Goal: Information Seeking & Learning: Learn about a topic

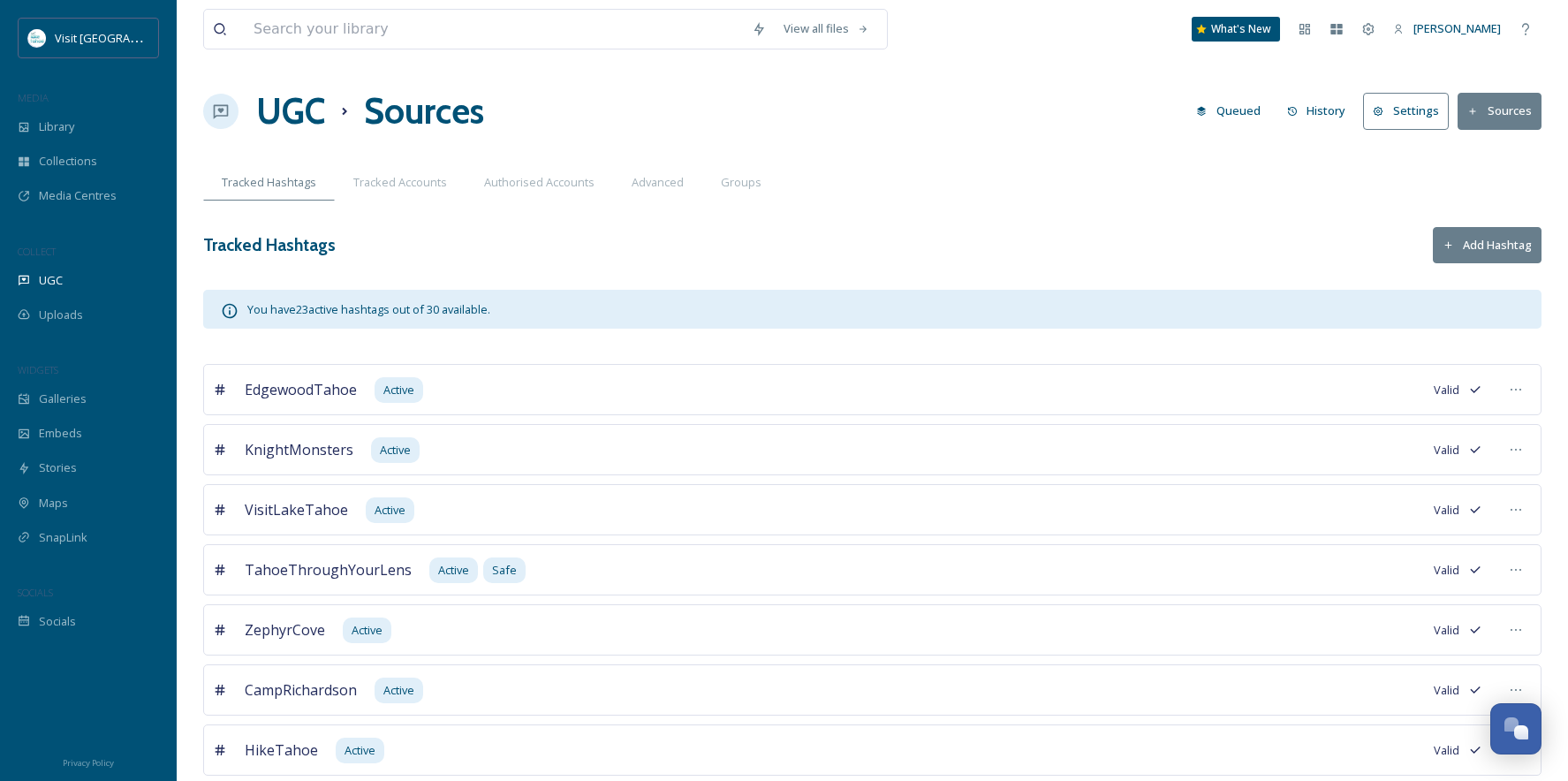
scroll to position [1009, 0]
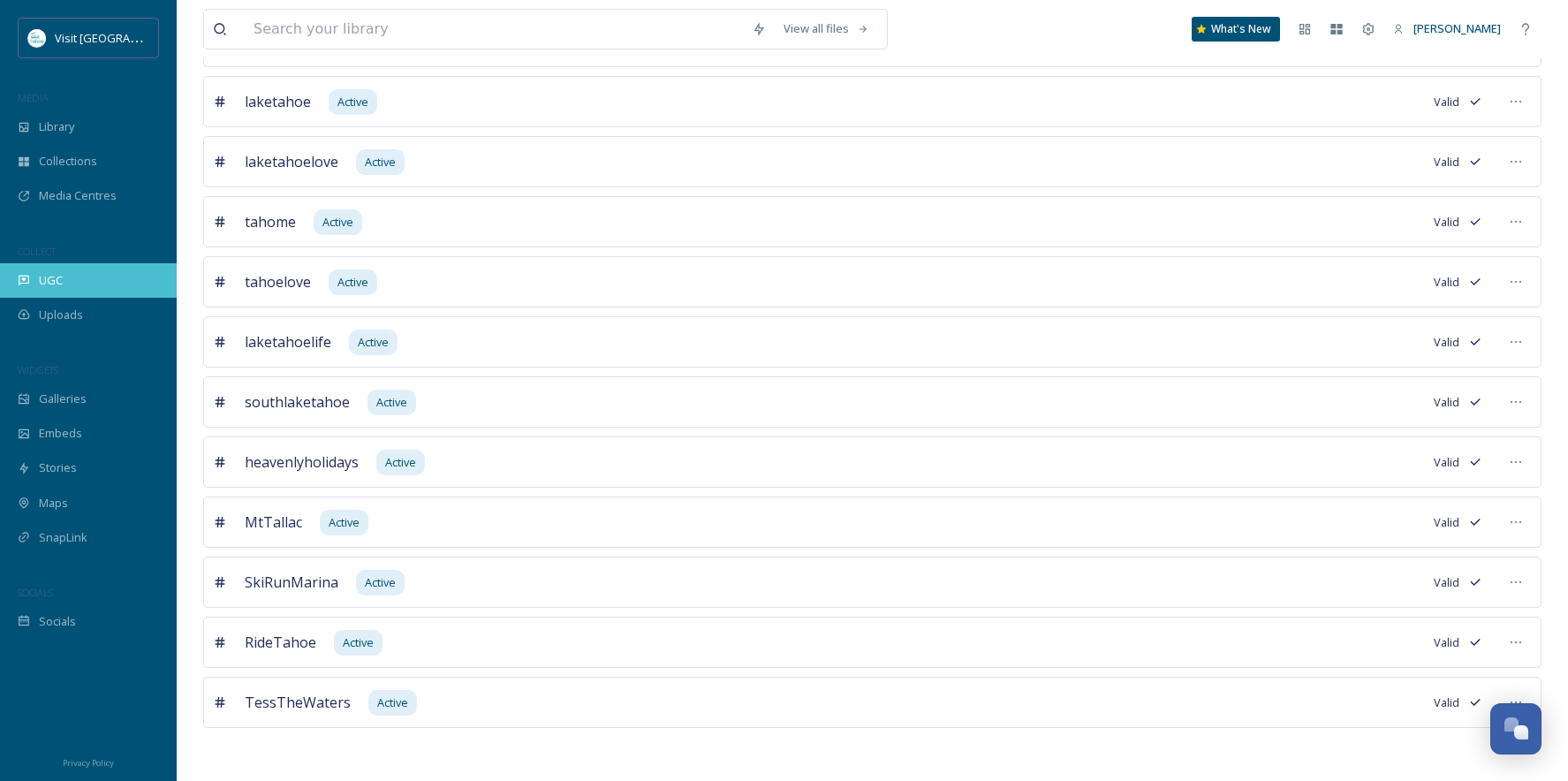
click at [65, 287] on div "UGC" at bounding box center [88, 280] width 177 height 34
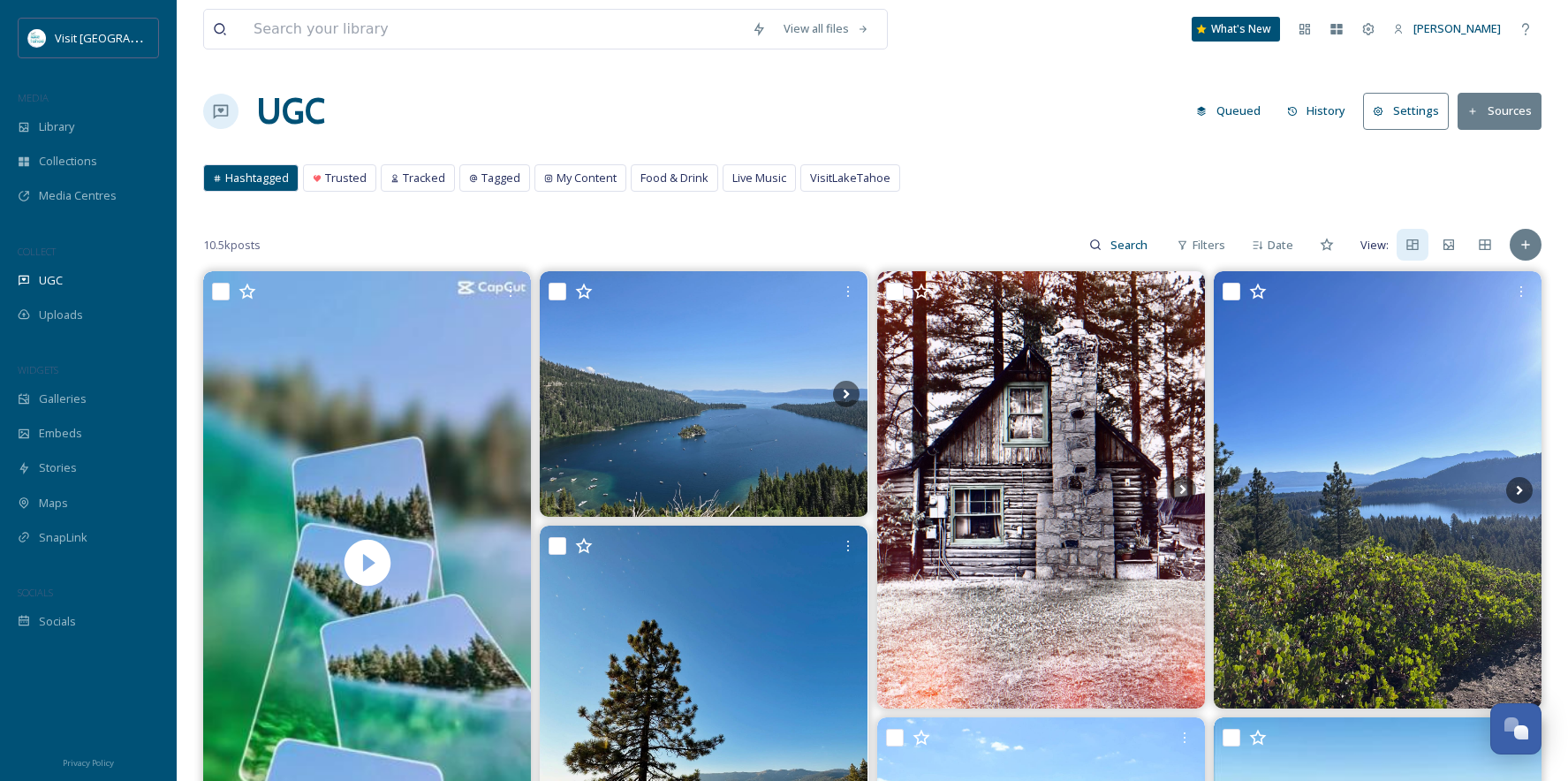
click at [1311, 104] on button "History" at bounding box center [1316, 110] width 77 height 34
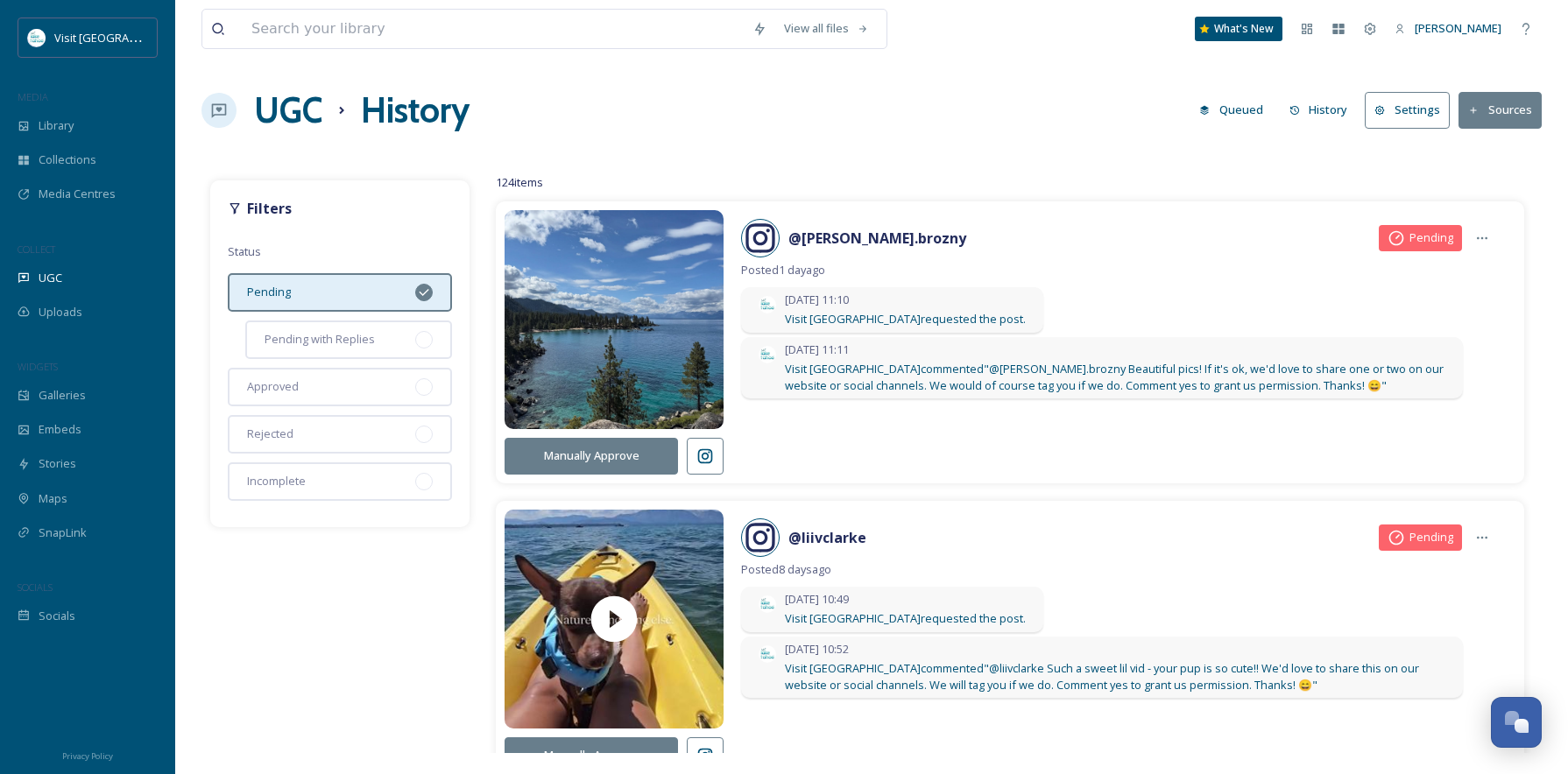
click at [1244, 115] on button "Queued" at bounding box center [1231, 109] width 81 height 34
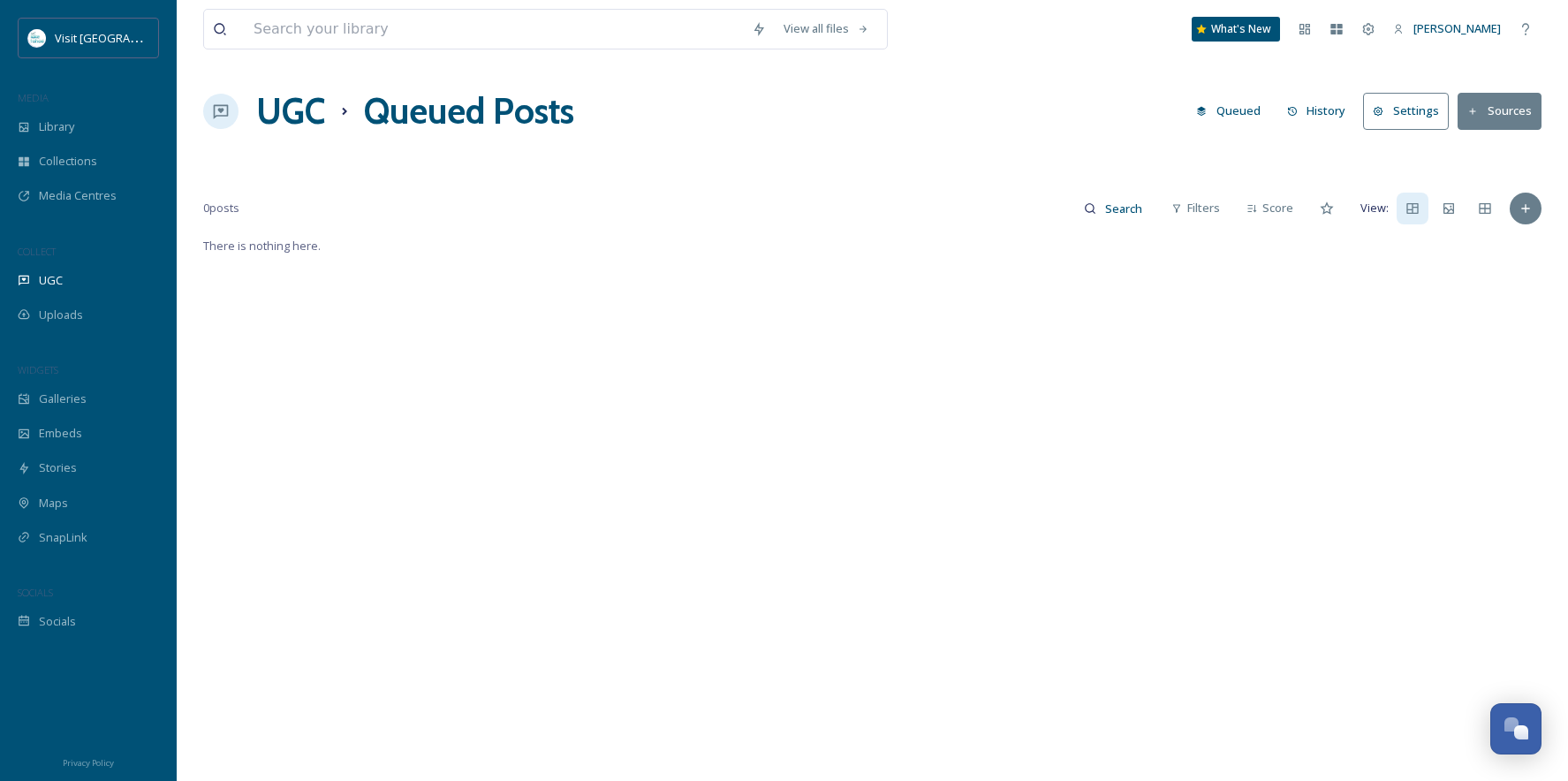
click at [1330, 111] on button "History" at bounding box center [1316, 110] width 77 height 34
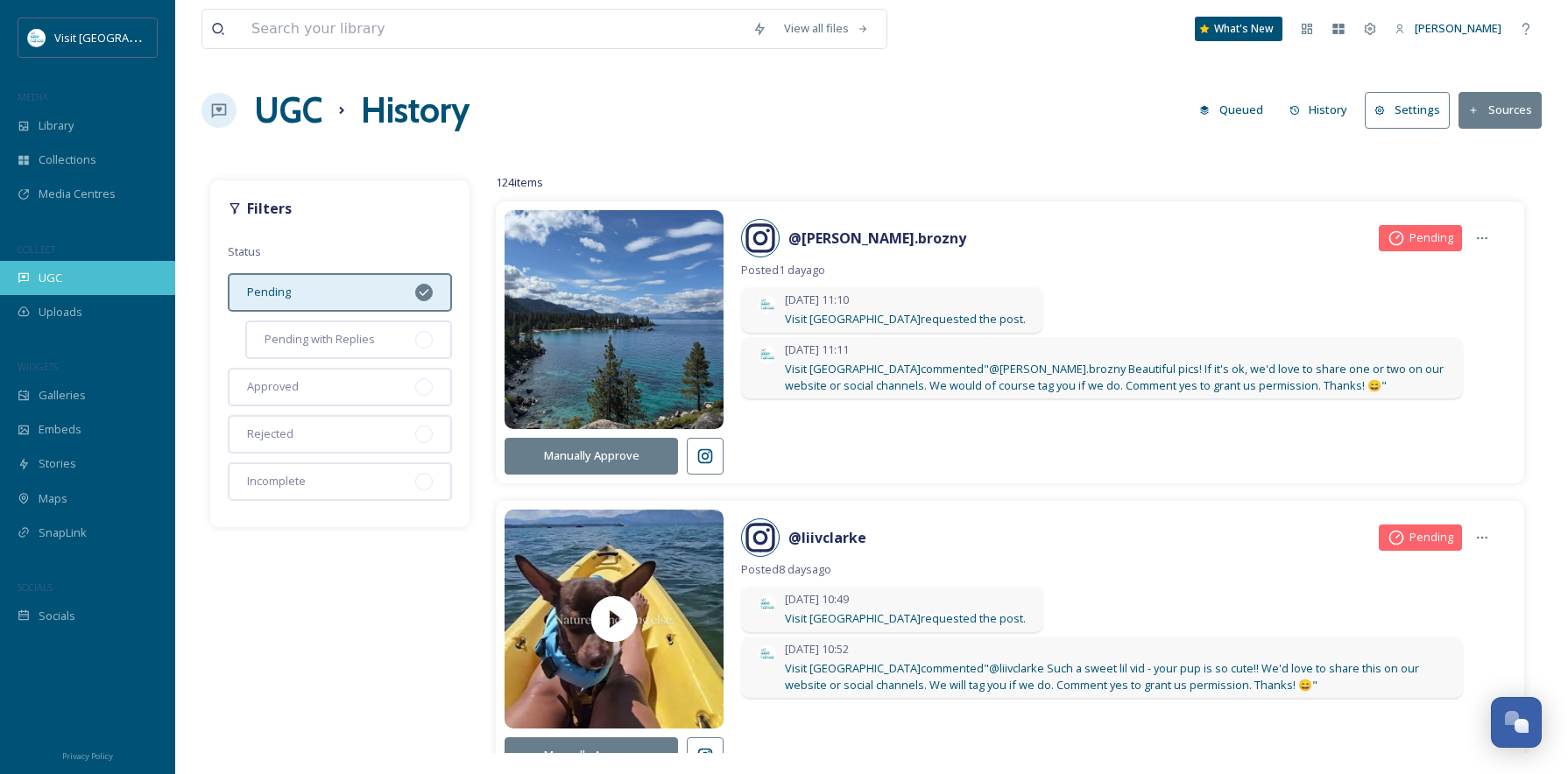
click at [58, 286] on div "UGC" at bounding box center [87, 278] width 175 height 34
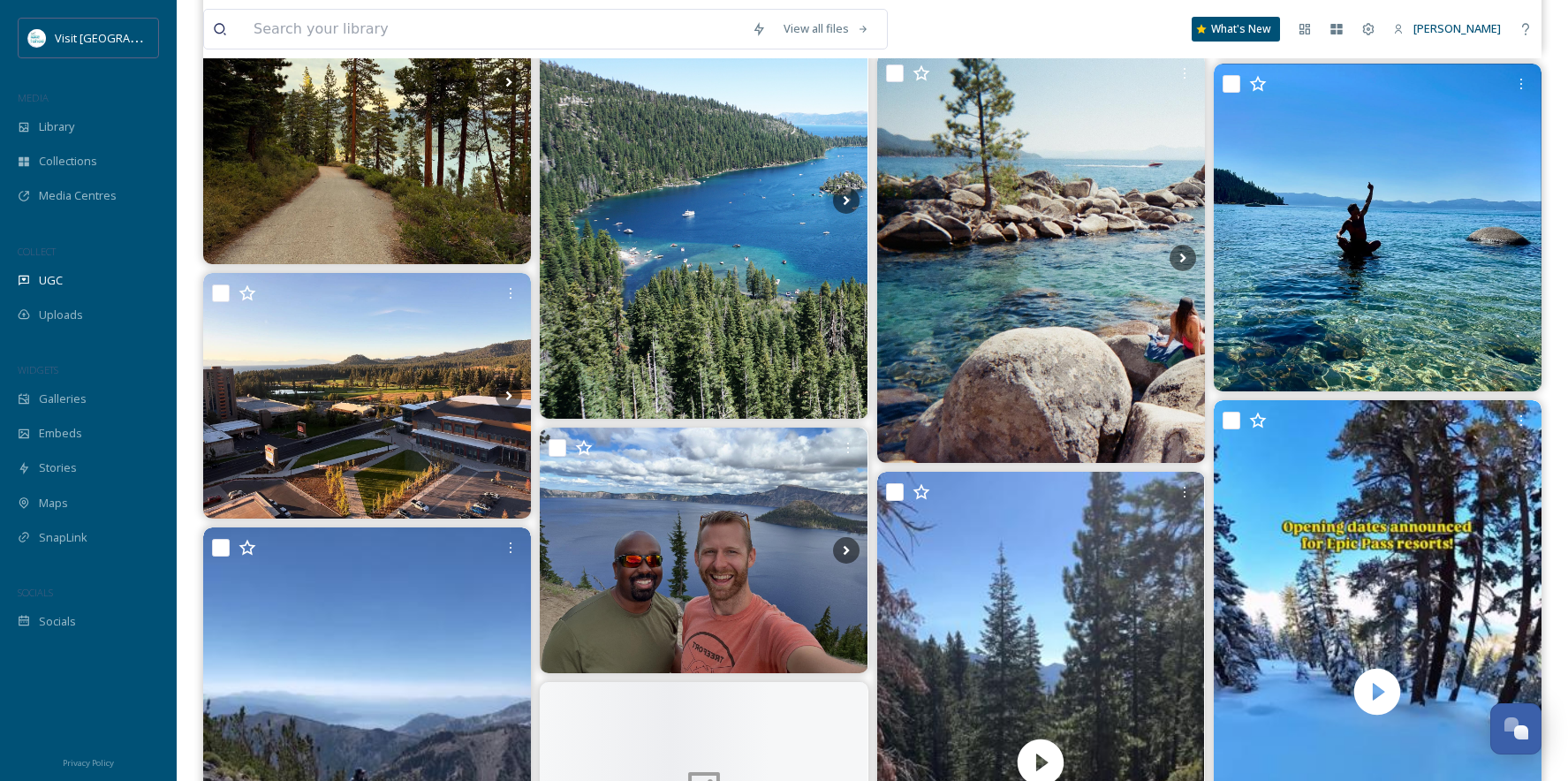
scroll to position [2033, 0]
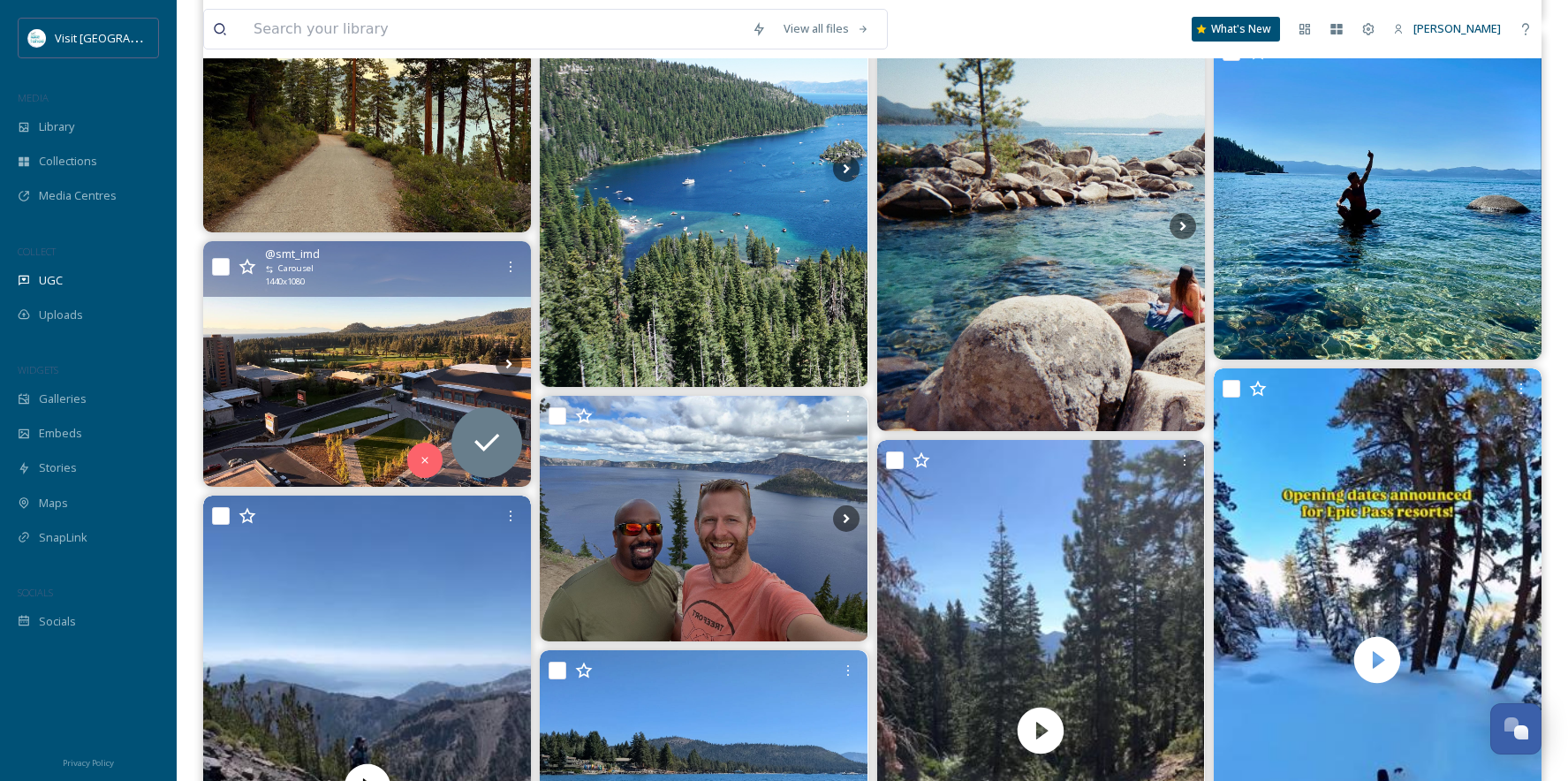
click at [343, 343] on img at bounding box center [367, 364] width 328 height 246
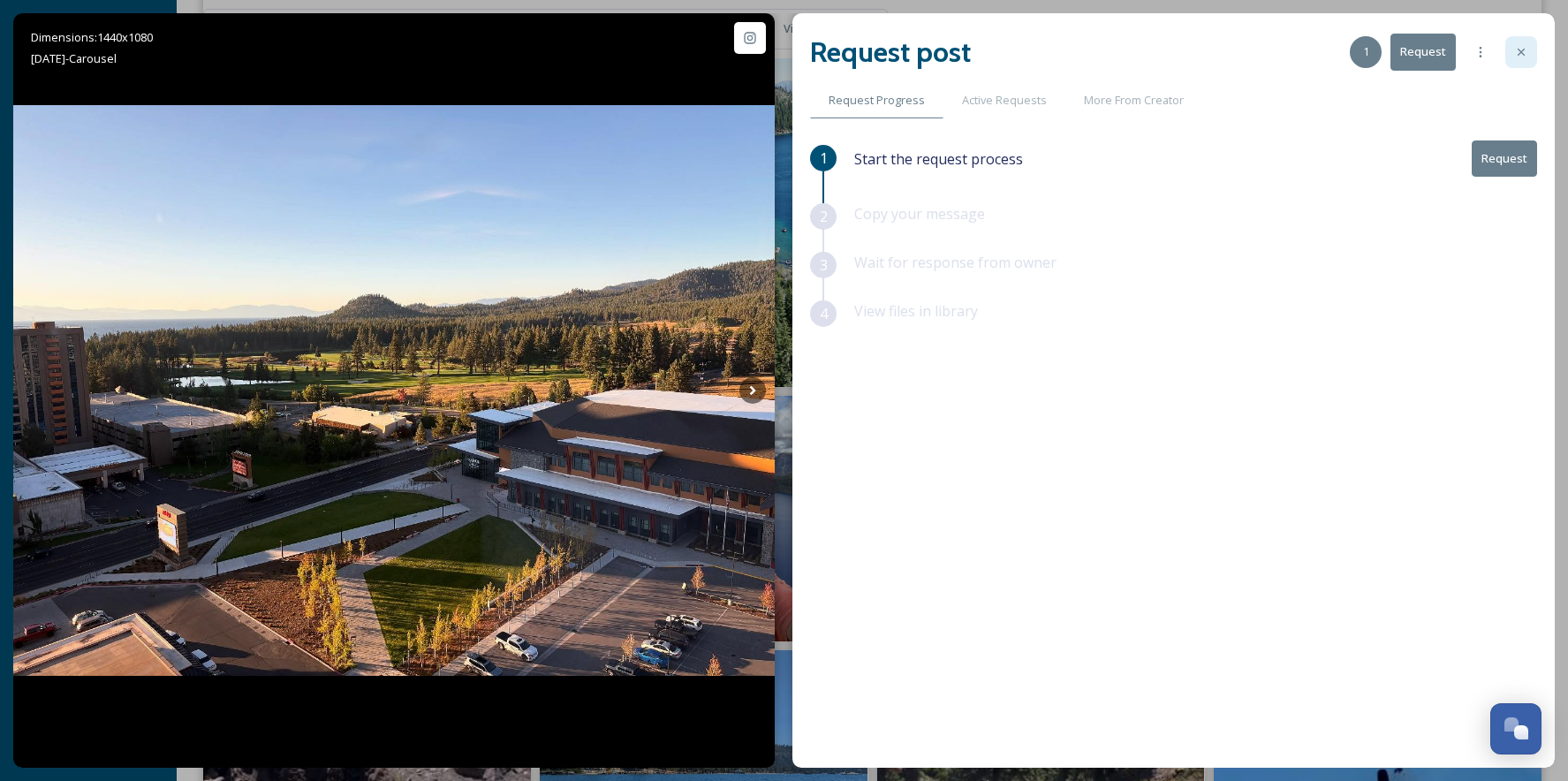
click at [1525, 58] on icon at bounding box center [1520, 52] width 14 height 14
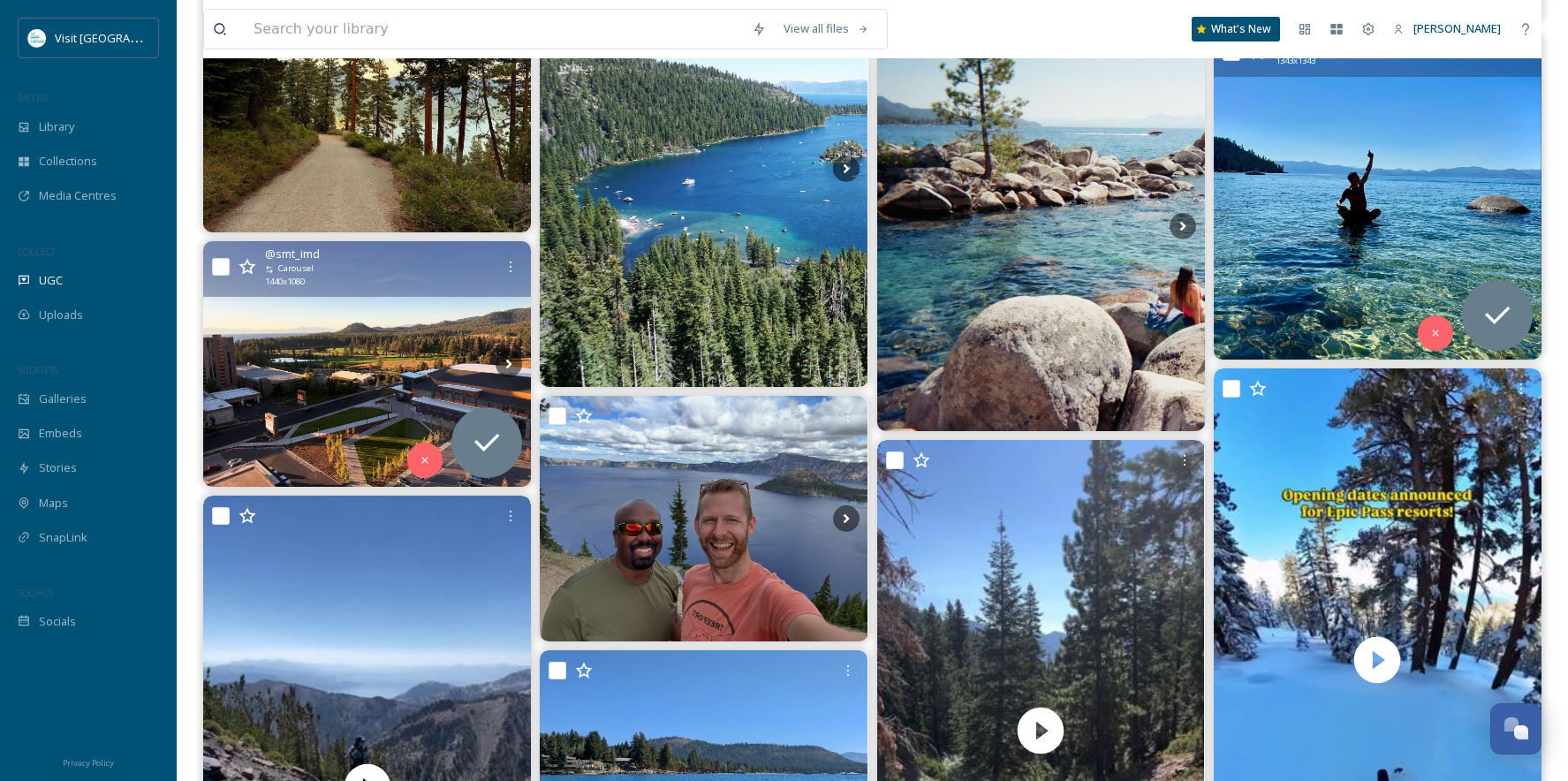
click at [1395, 222] on img at bounding box center [1378, 196] width 328 height 328
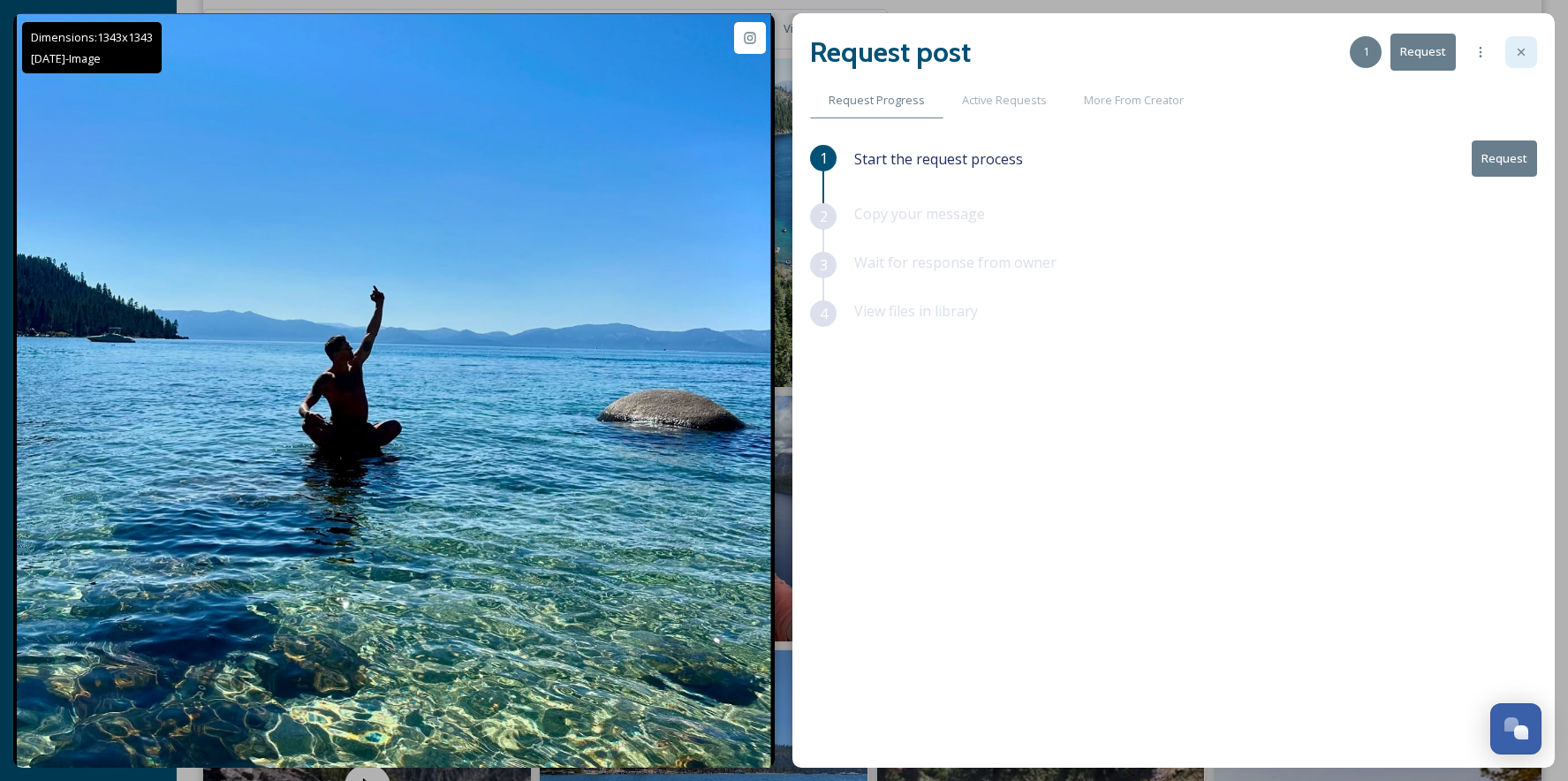
click at [1530, 52] on div at bounding box center [1520, 52] width 32 height 32
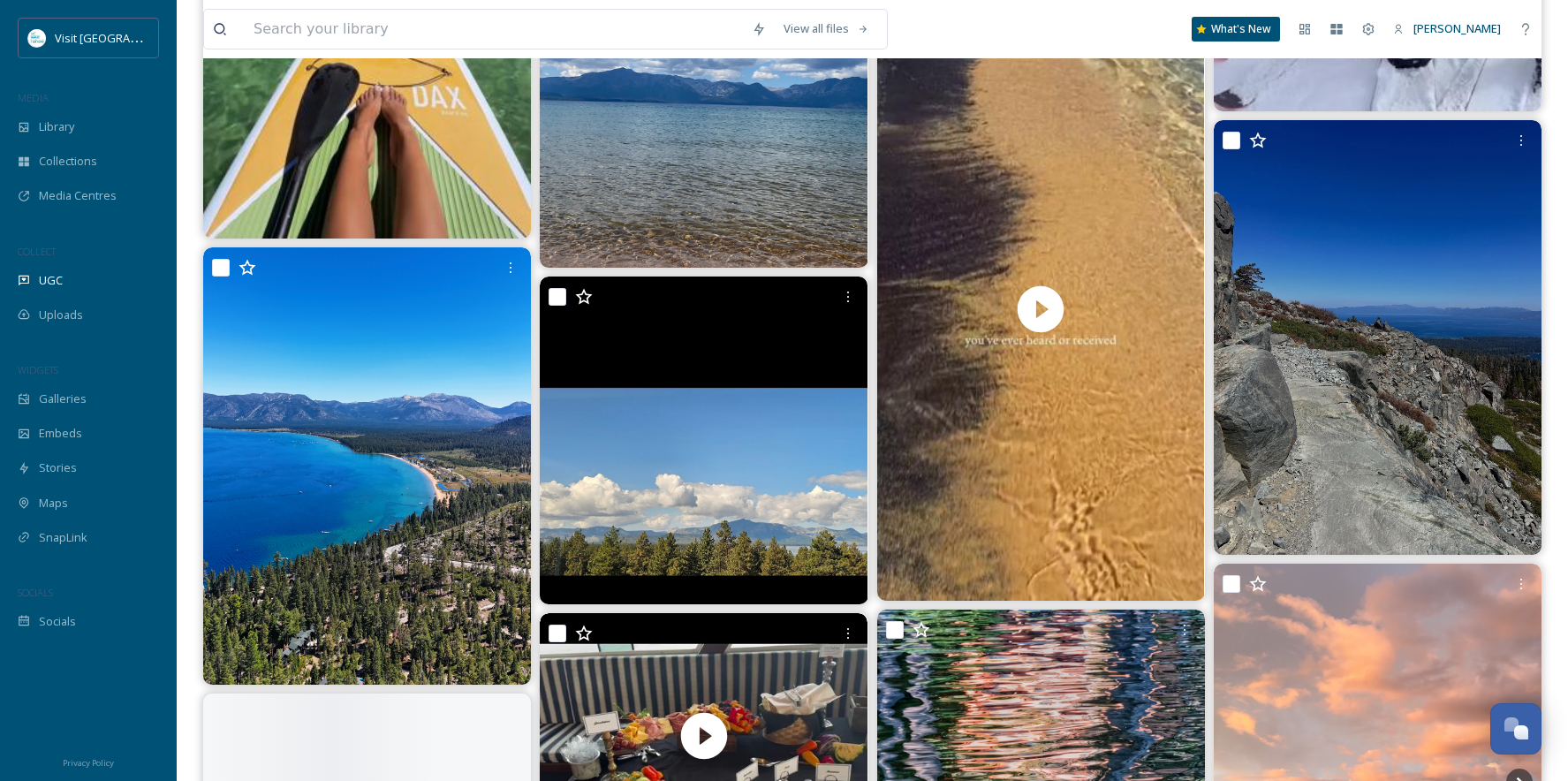
scroll to position [4064, 0]
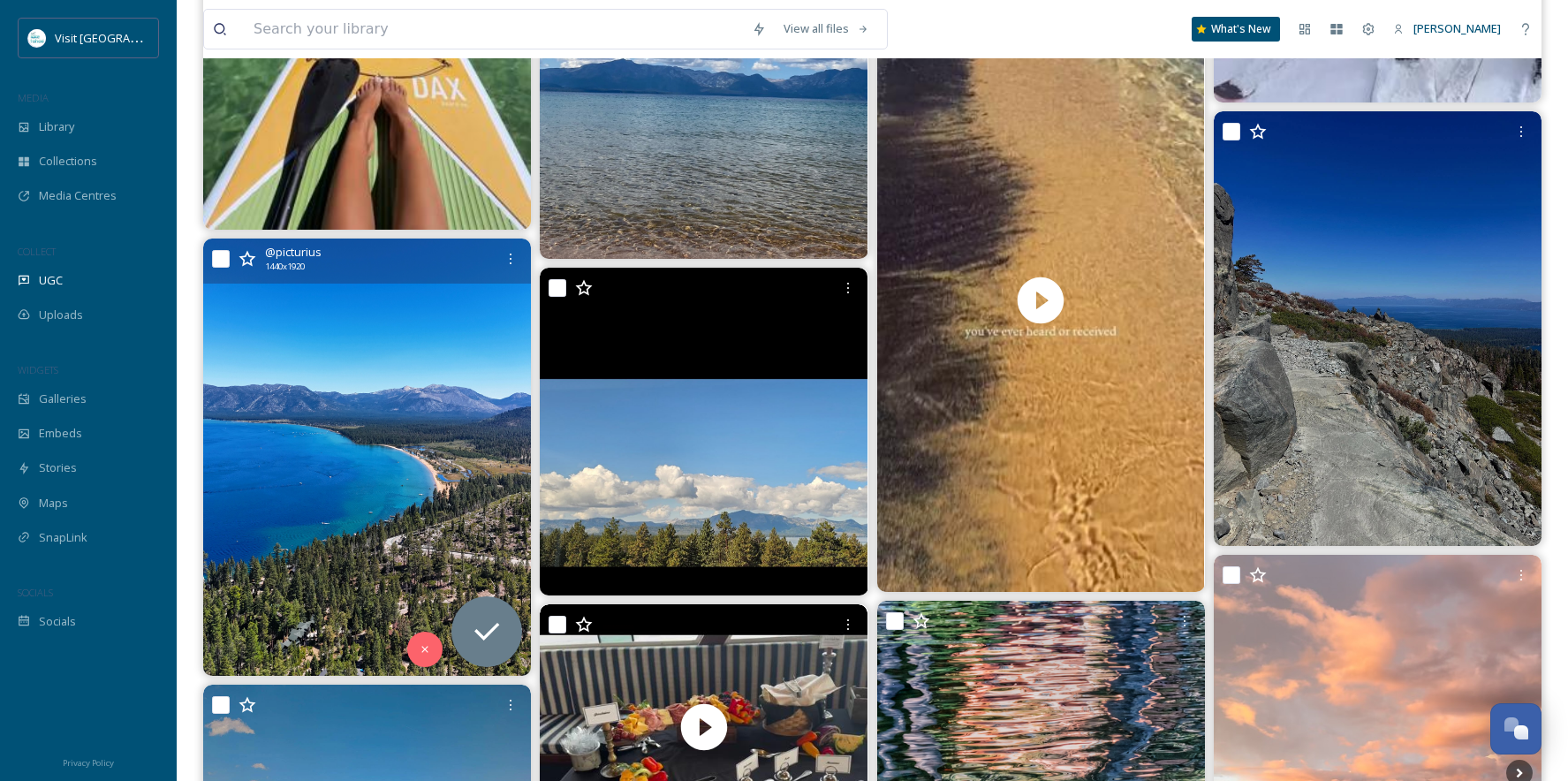
click at [401, 379] on img at bounding box center [367, 457] width 328 height 437
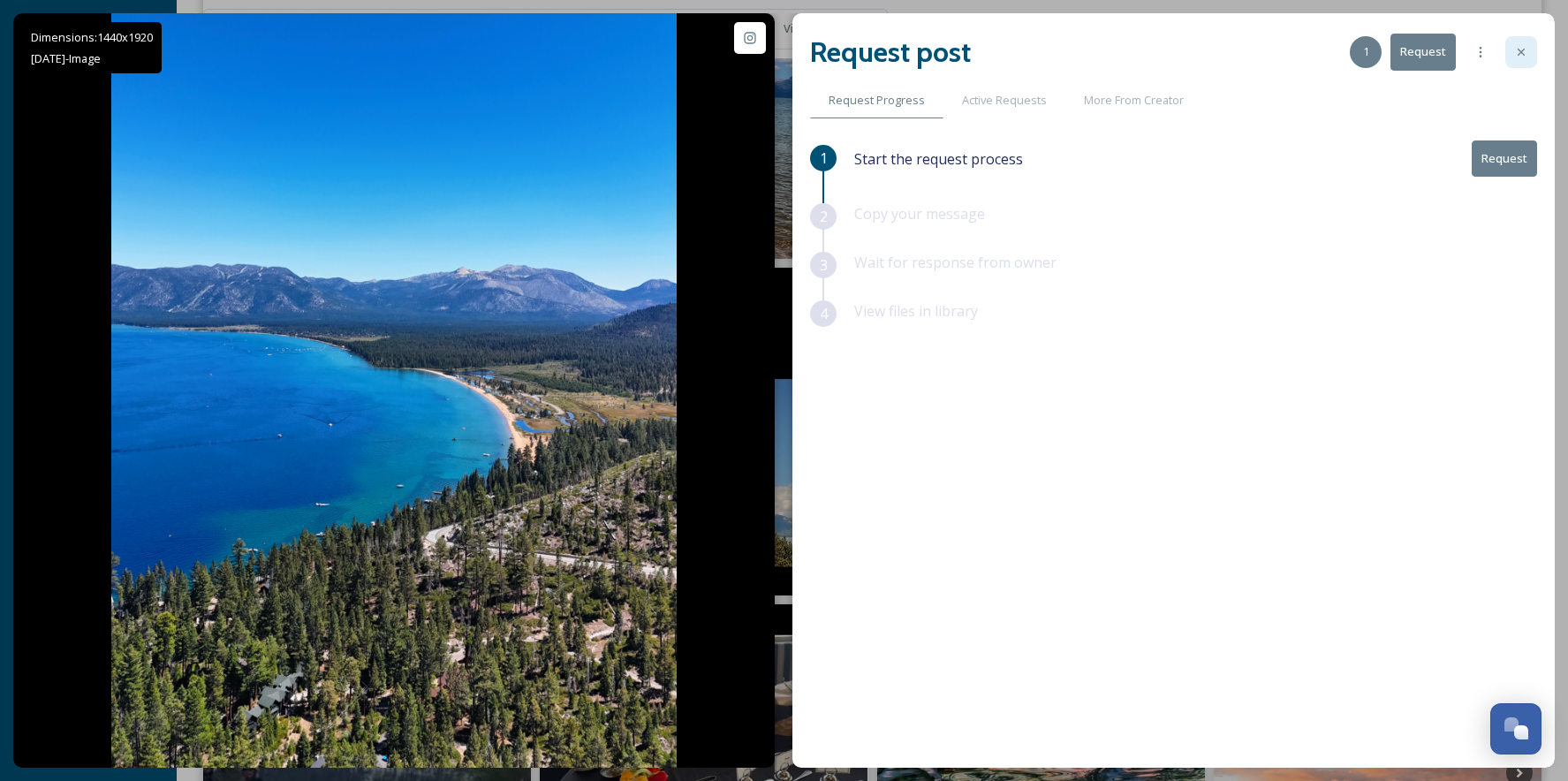
click at [1532, 52] on div at bounding box center [1520, 52] width 32 height 32
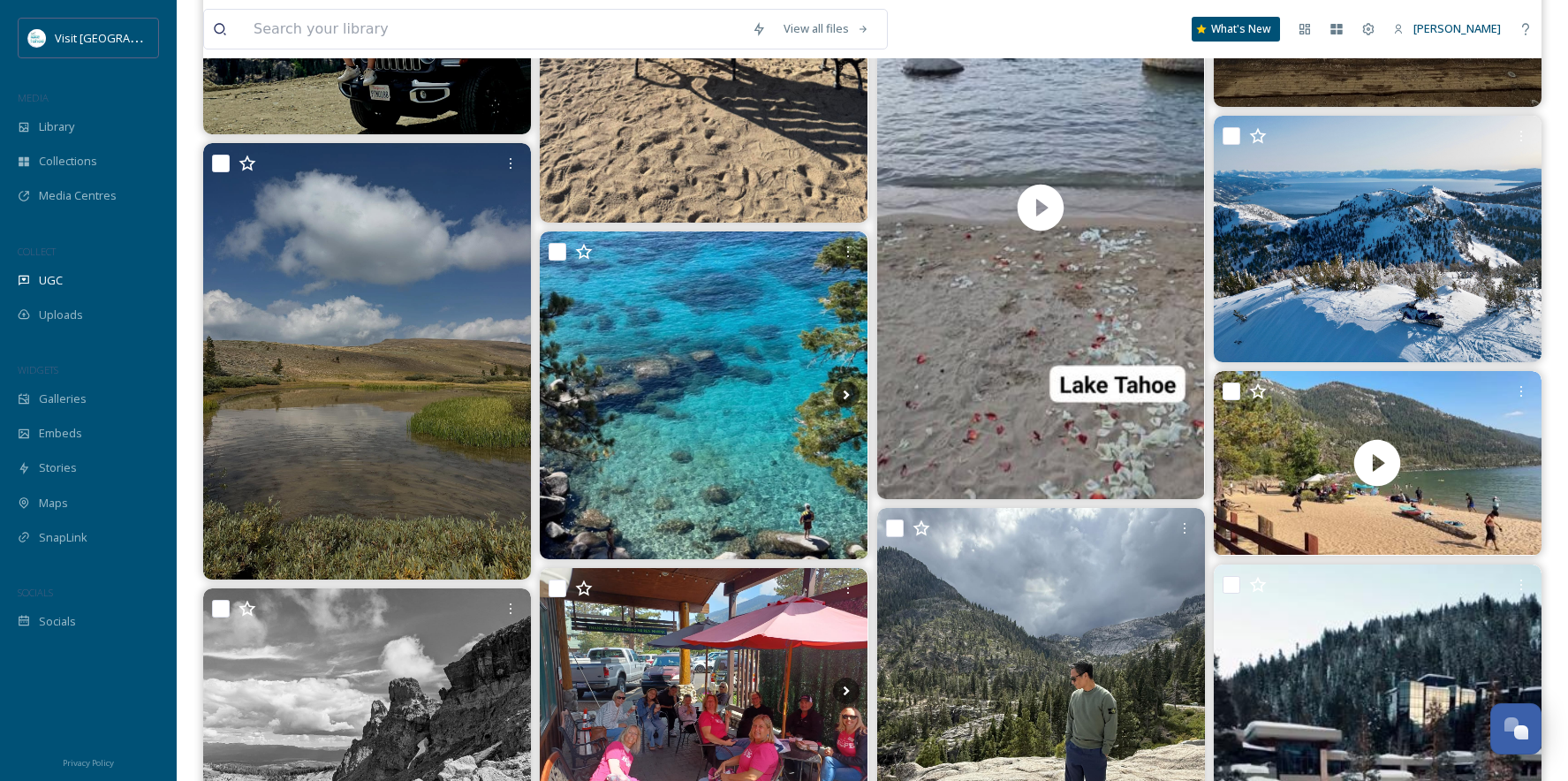
scroll to position [8306, 0]
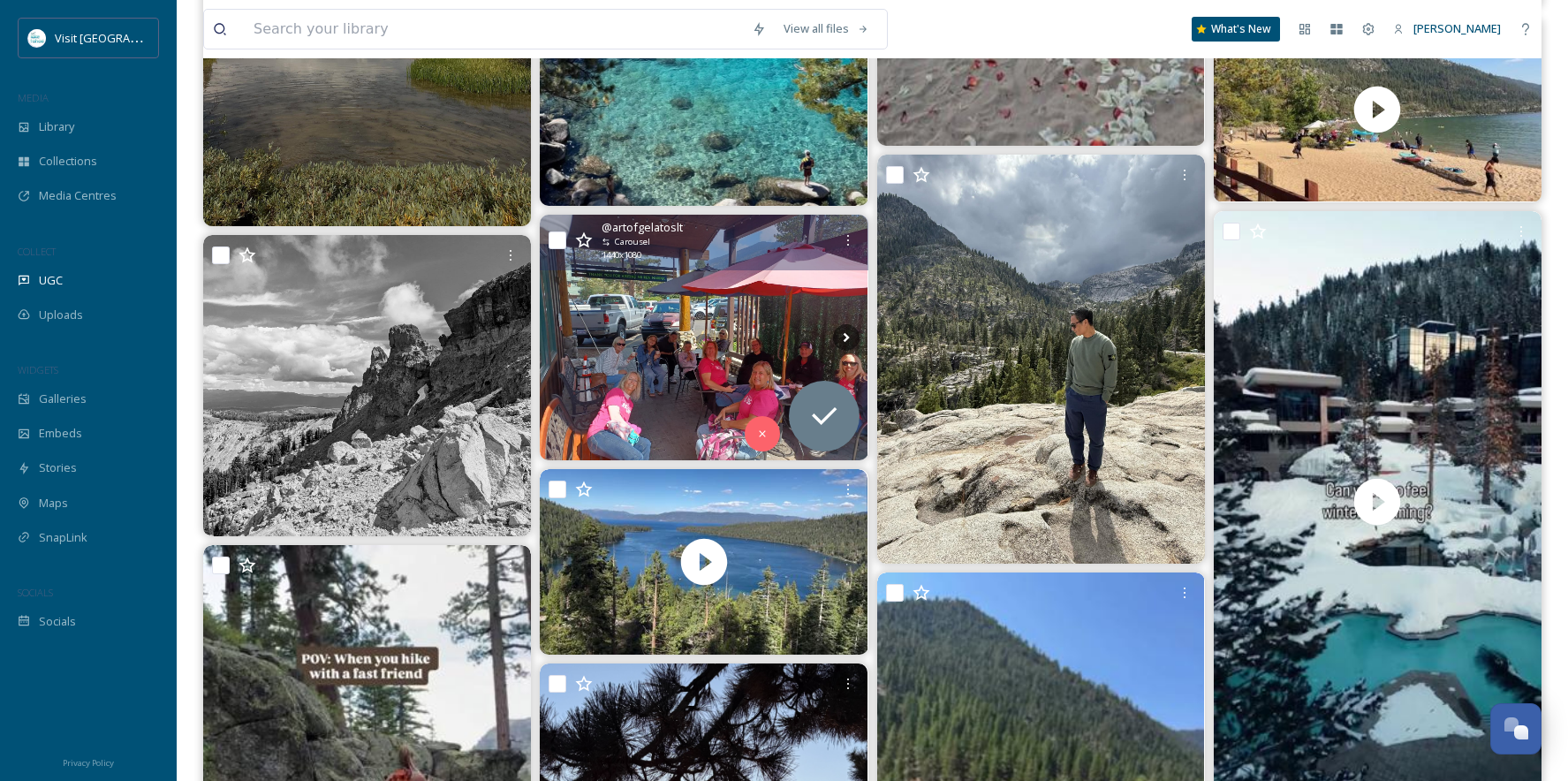
click at [687, 369] on img at bounding box center [704, 338] width 328 height 246
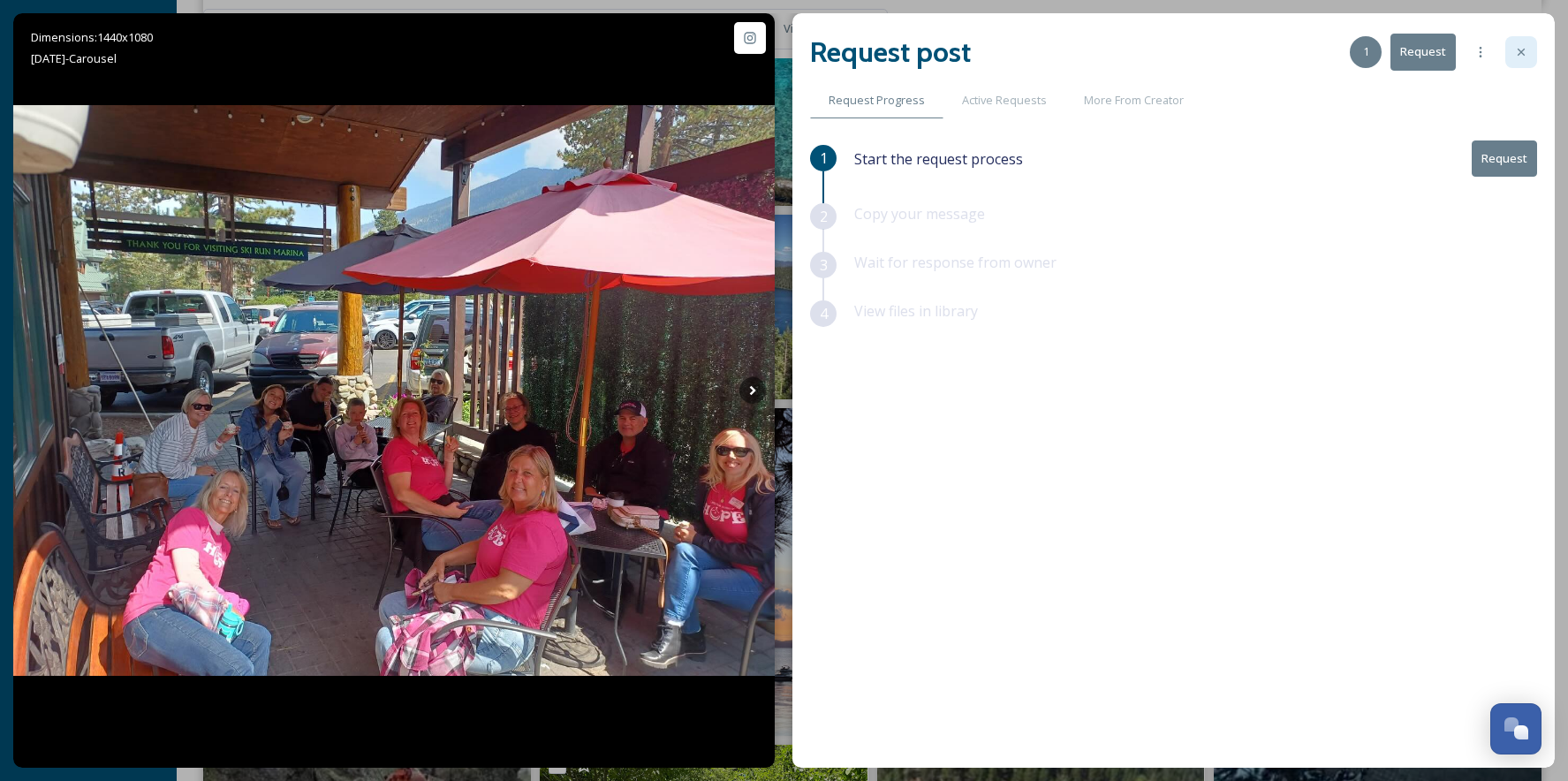
click at [1514, 52] on icon at bounding box center [1520, 52] width 14 height 14
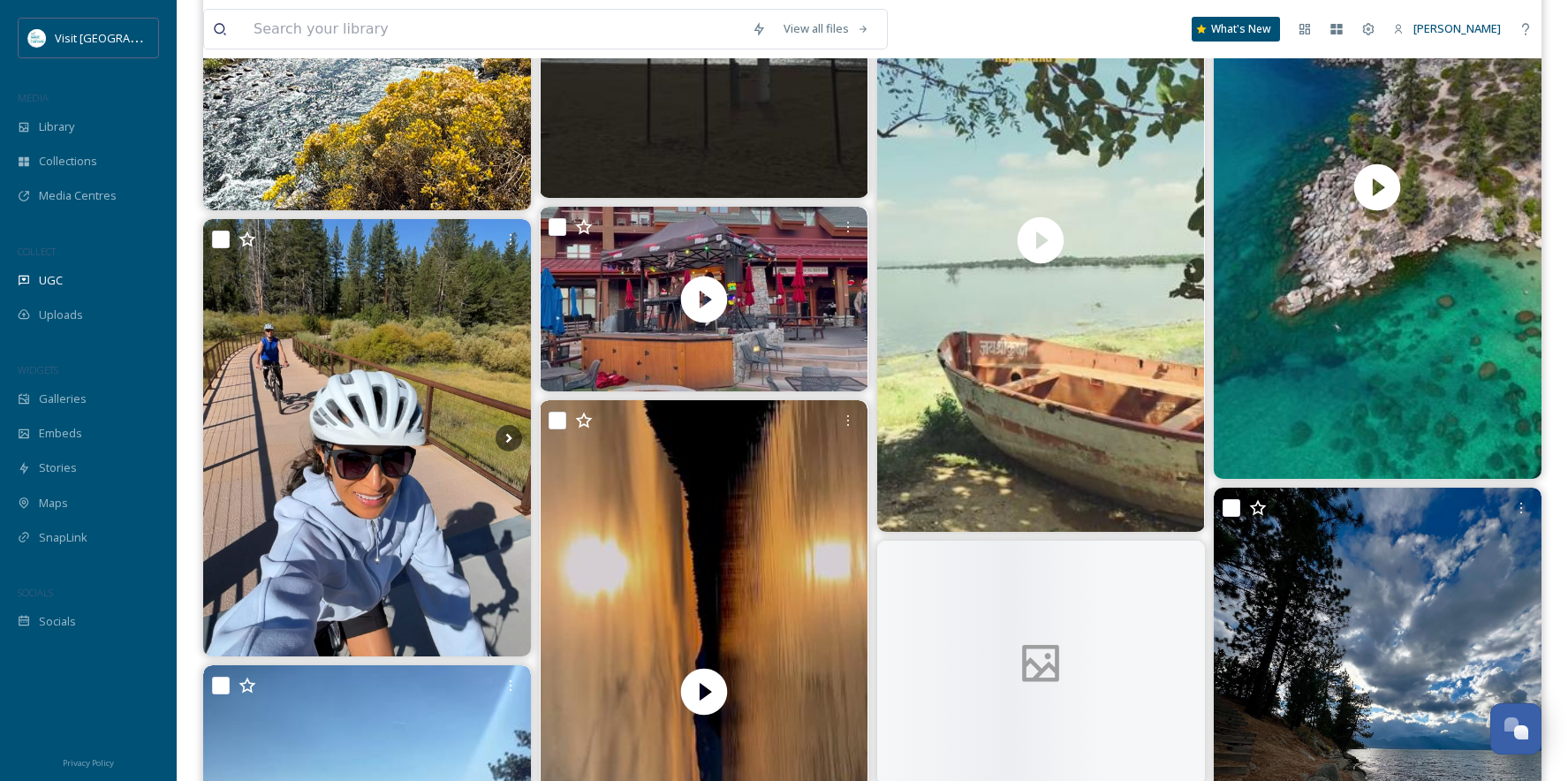
scroll to position [12812, 0]
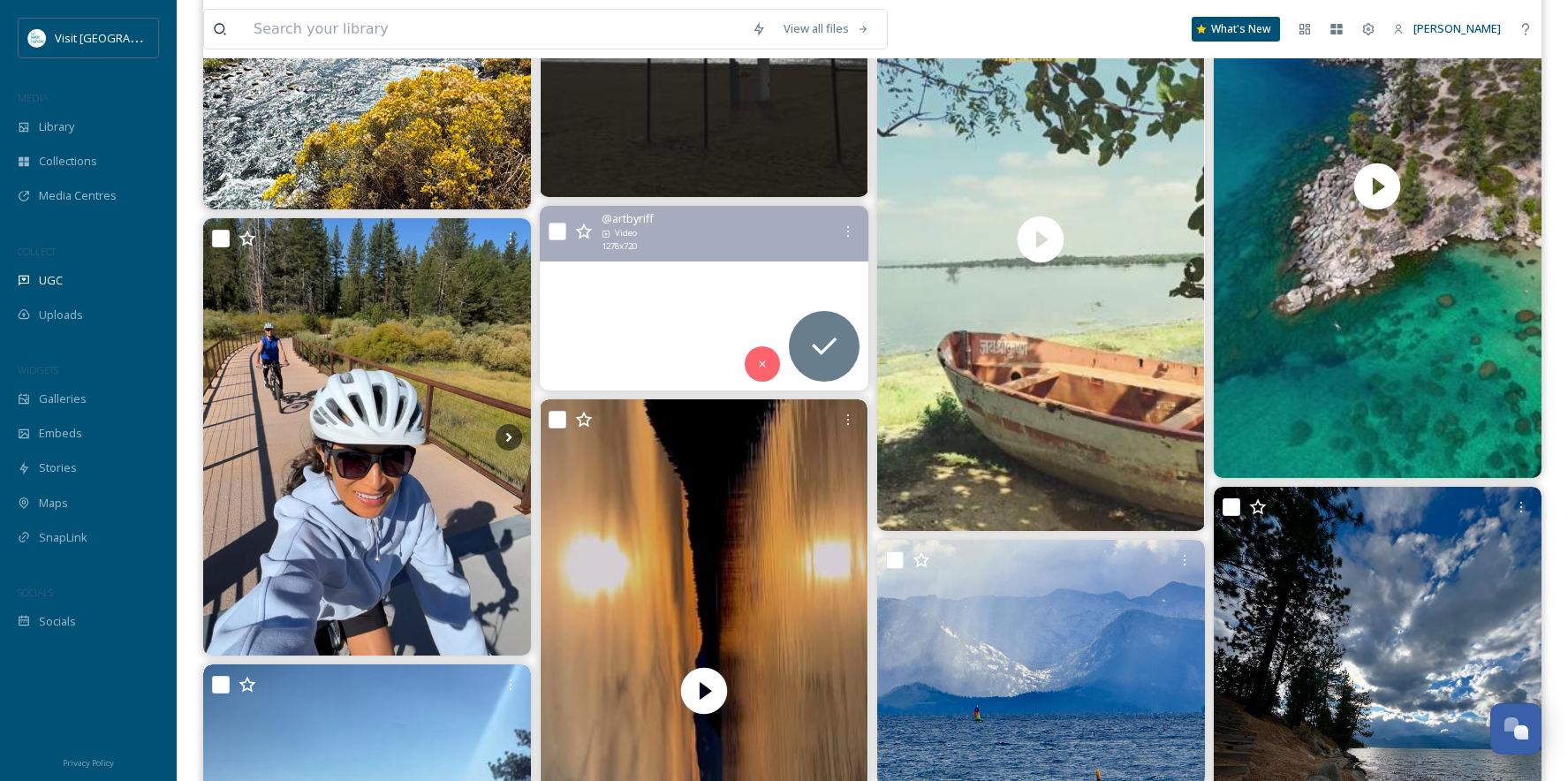
click at [598, 346] on video "#elizabarrymusic they so good! Great live music in #southlaketahoe #caburgerco …" at bounding box center [704, 298] width 328 height 185
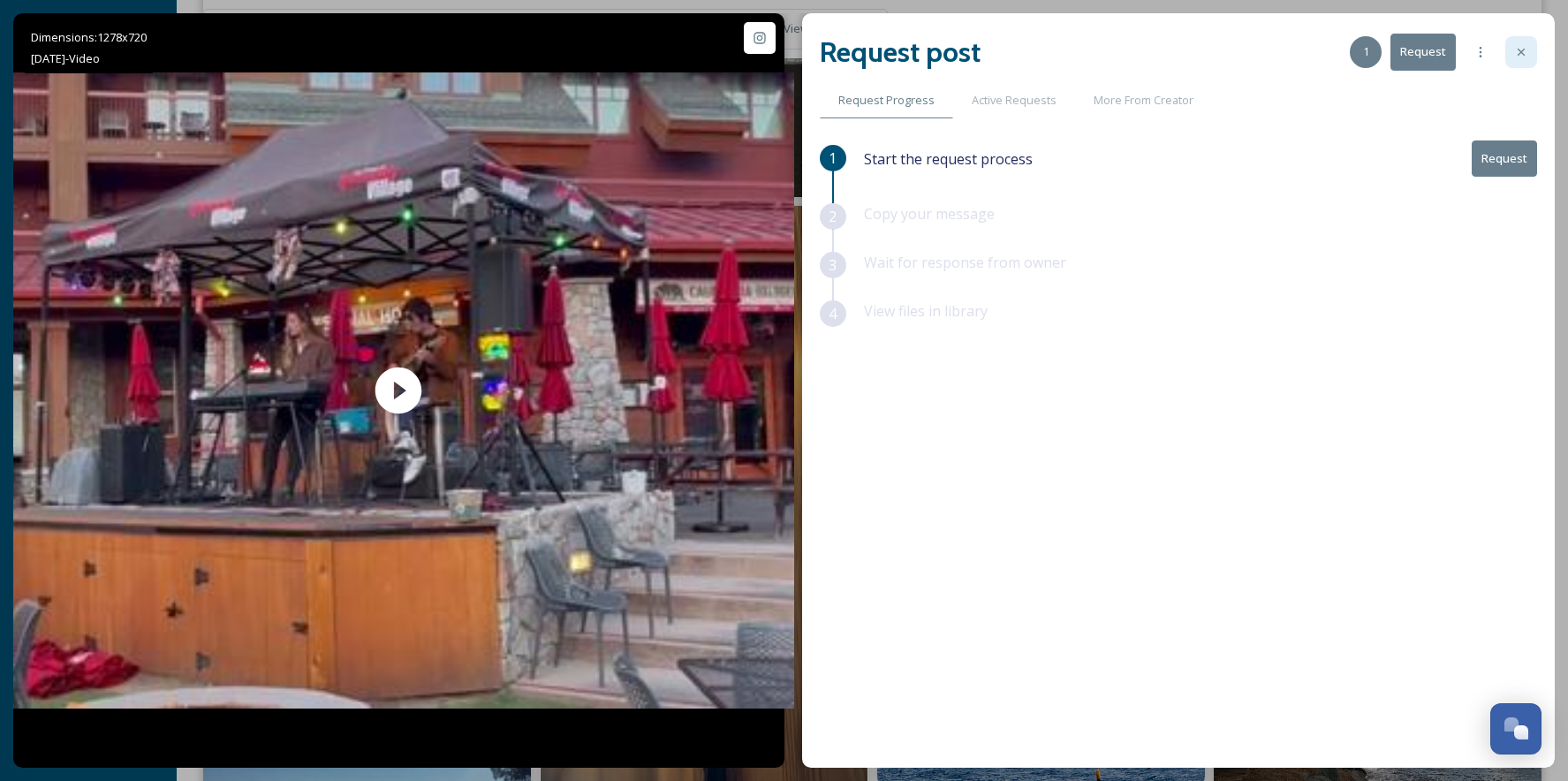
click at [1519, 57] on icon at bounding box center [1520, 52] width 14 height 14
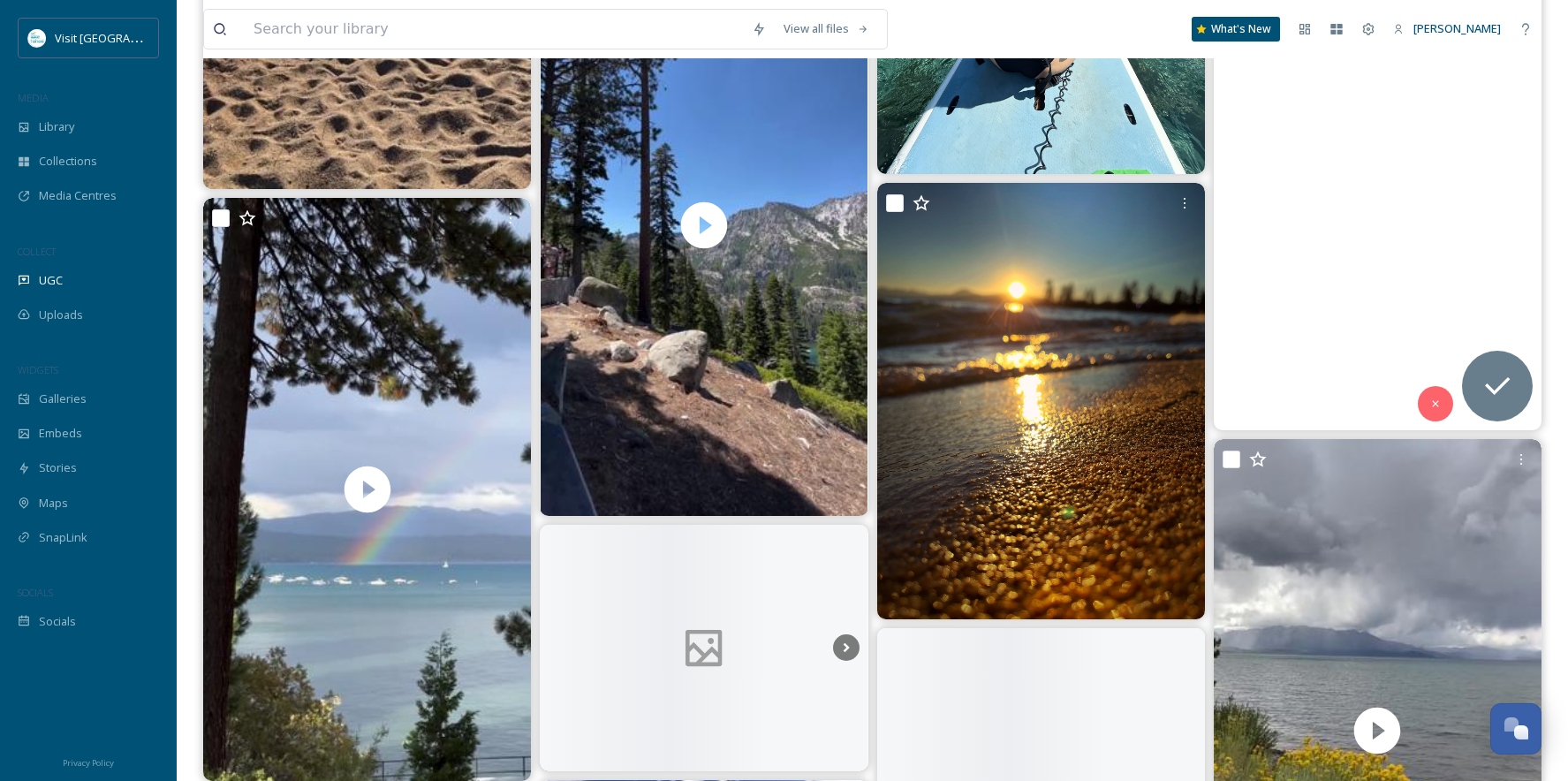
scroll to position [13873, 0]
